Goal: Task Accomplishment & Management: Manage account settings

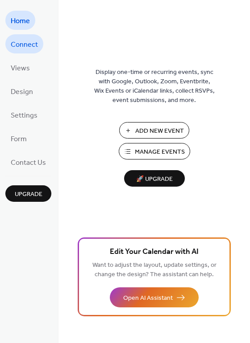
click at [36, 45] on span "Connect" at bounding box center [24, 45] width 27 height 14
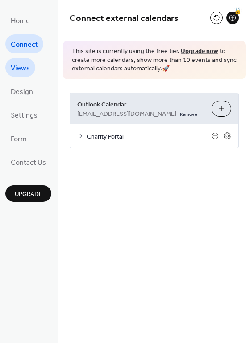
click at [32, 63] on link "Views" at bounding box center [20, 67] width 30 height 19
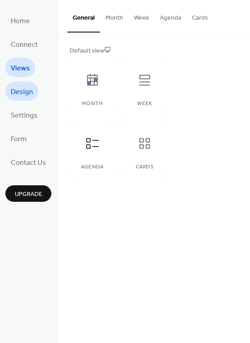
click at [29, 89] on span "Design" at bounding box center [22, 92] width 22 height 14
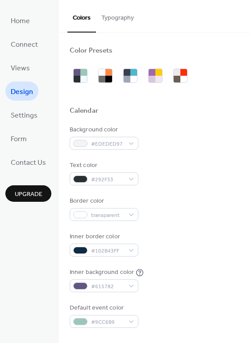
click at [26, 76] on ul "Home Connect Views Design Settings Form Contact Us" at bounding box center [28, 91] width 46 height 161
click at [25, 61] on span "Views" at bounding box center [20, 68] width 19 height 14
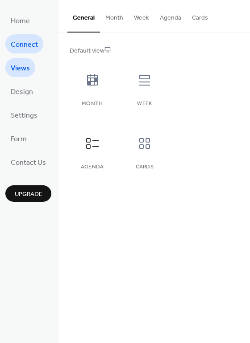
click at [25, 52] on link "Connect" at bounding box center [24, 43] width 38 height 19
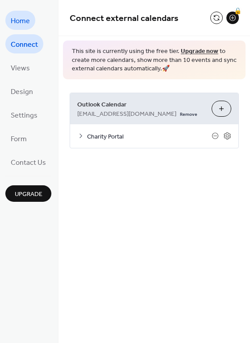
click at [25, 28] on link "Home" at bounding box center [20, 20] width 30 height 19
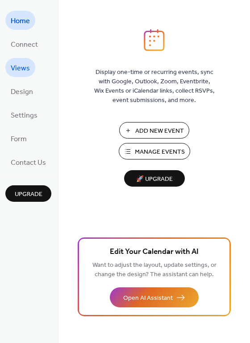
click at [26, 58] on link "Views" at bounding box center [20, 67] width 30 height 19
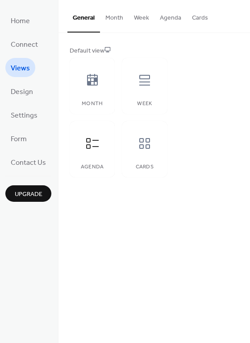
click at [24, 103] on ul "Home Connect Views Design Settings Form Contact Us" at bounding box center [28, 91] width 46 height 161
click at [27, 112] on span "Settings" at bounding box center [24, 116] width 27 height 14
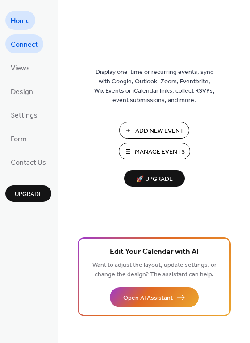
click at [33, 46] on span "Connect" at bounding box center [24, 45] width 27 height 14
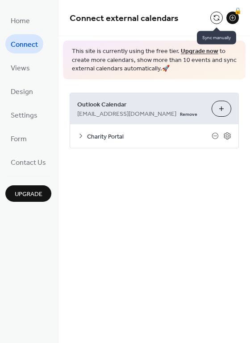
click at [211, 20] on button at bounding box center [216, 18] width 12 height 12
